Goal: Find specific page/section: Find specific page/section

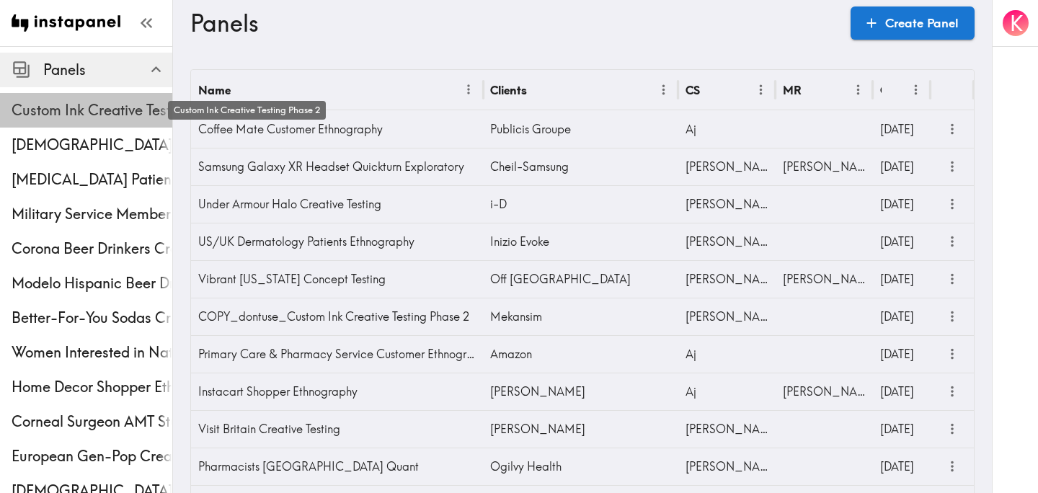
click at [121, 117] on span "Custom Ink Creative Testing Phase 2" at bounding box center [92, 110] width 161 height 20
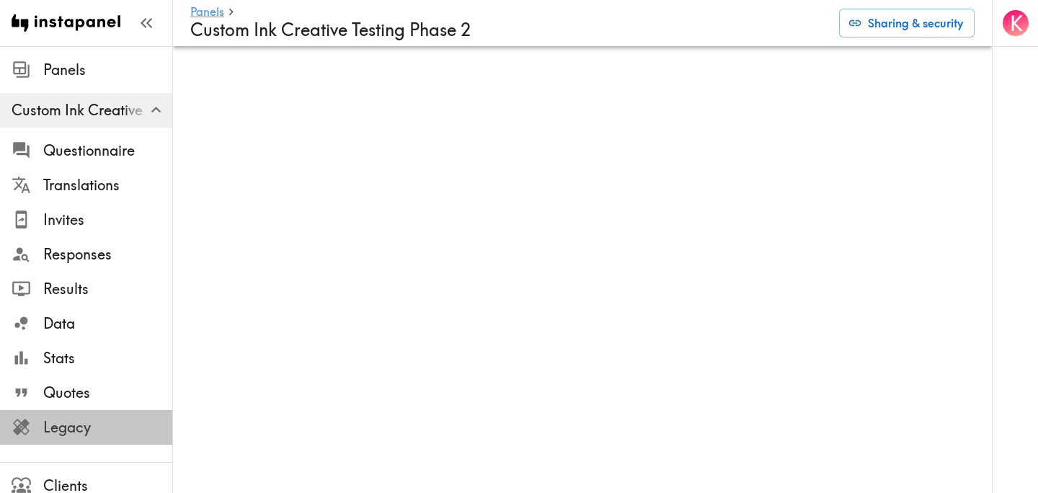
click at [67, 427] on span "Legacy" at bounding box center [107, 427] width 129 height 20
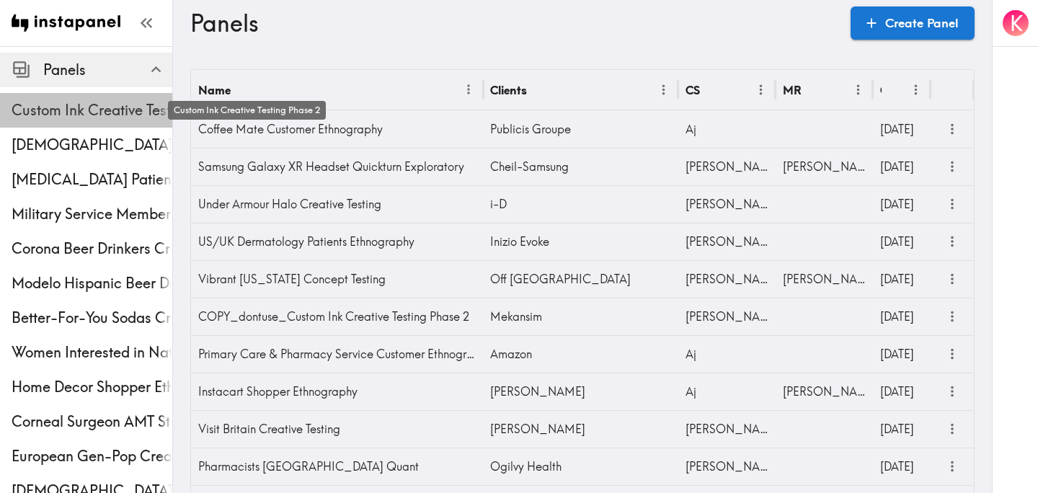
click at [72, 117] on span "Custom Ink Creative Testing Phase 2" at bounding box center [92, 110] width 161 height 20
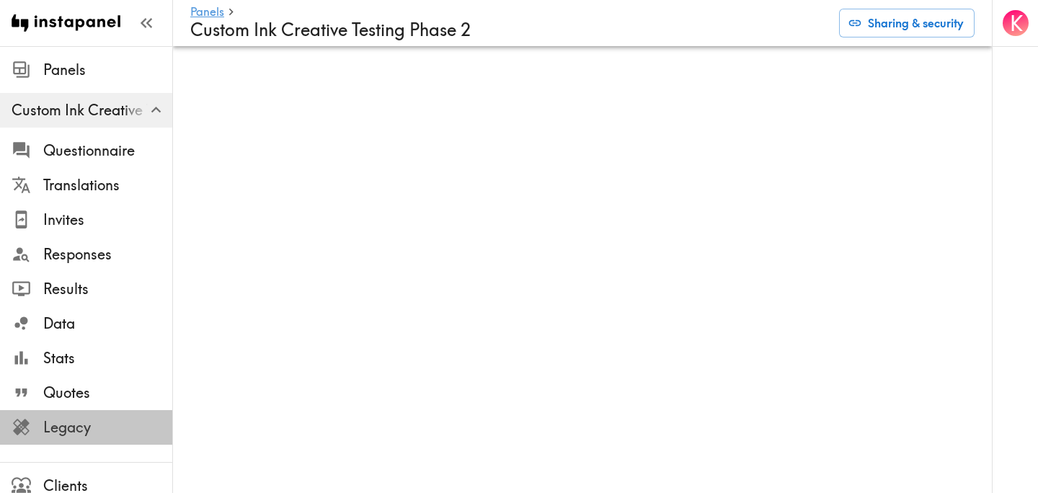
click at [97, 431] on span "Legacy" at bounding box center [107, 427] width 129 height 20
